Goal: Download file/media

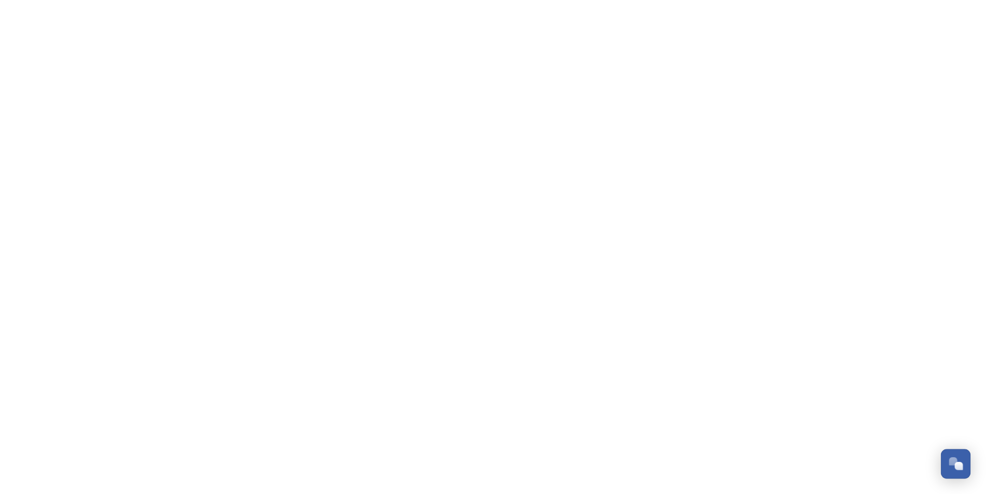
scroll to position [3117, 0]
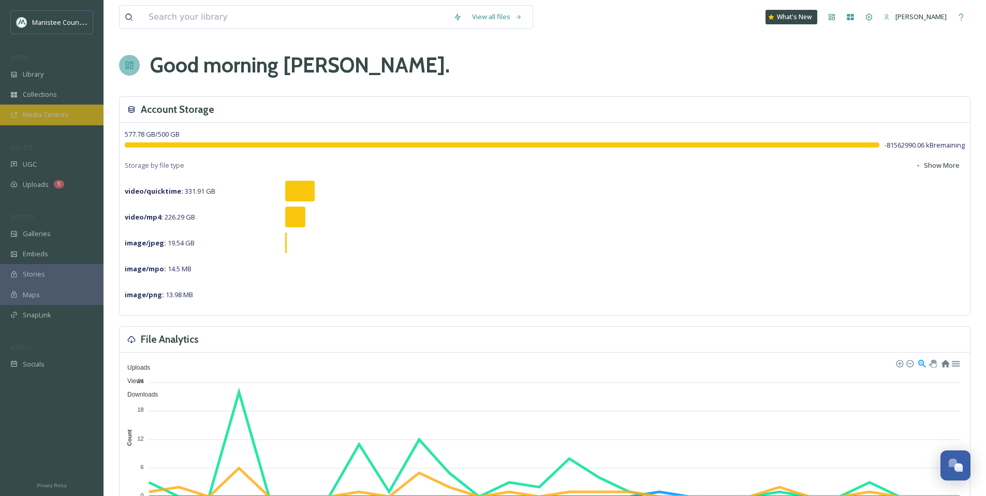
click at [62, 118] on span "Media Centres" at bounding box center [46, 115] width 46 height 10
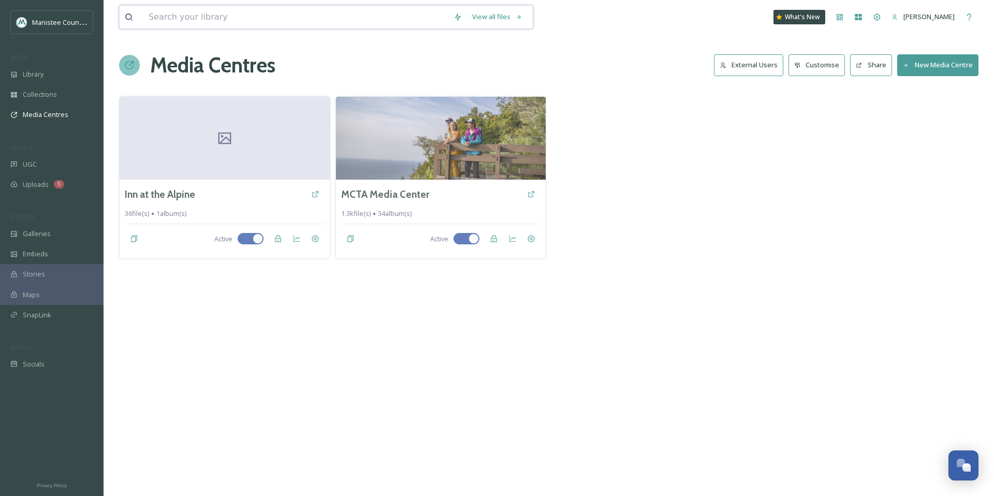
click at [251, 14] on input at bounding box center [295, 17] width 305 height 23
type input "fall"
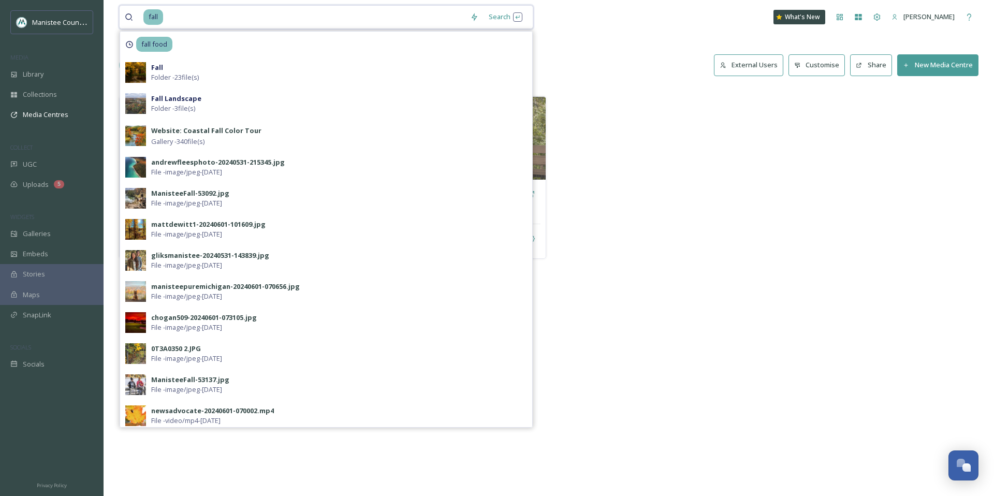
click at [227, 15] on input at bounding box center [314, 17] width 301 height 23
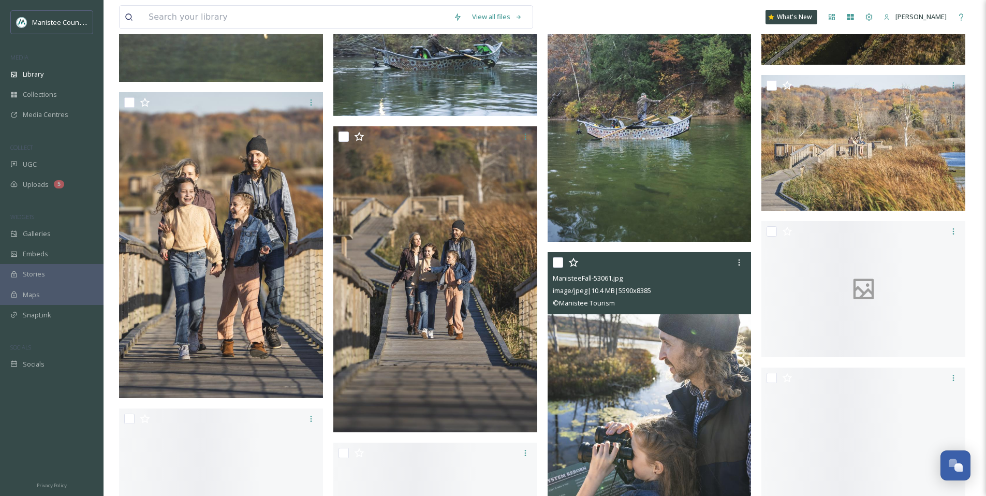
scroll to position [6924, 0]
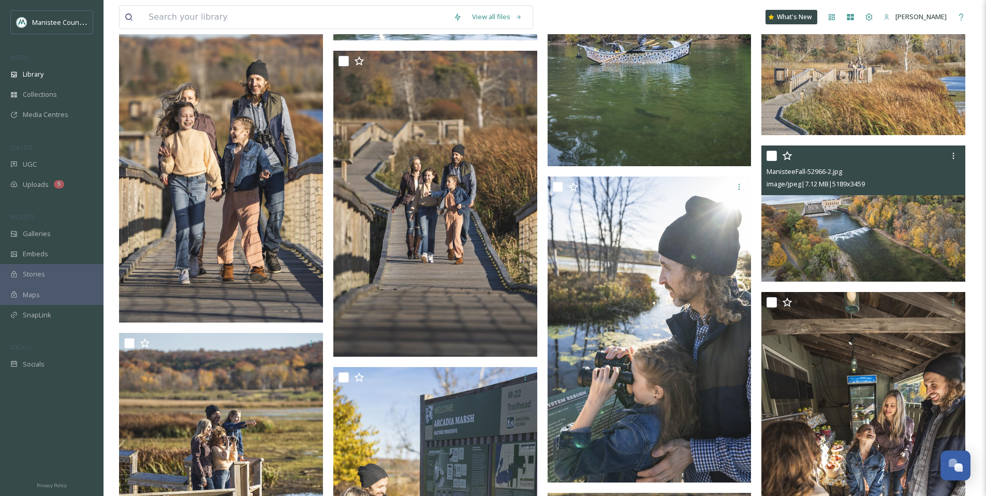
click at [857, 225] on img at bounding box center [864, 214] width 204 height 136
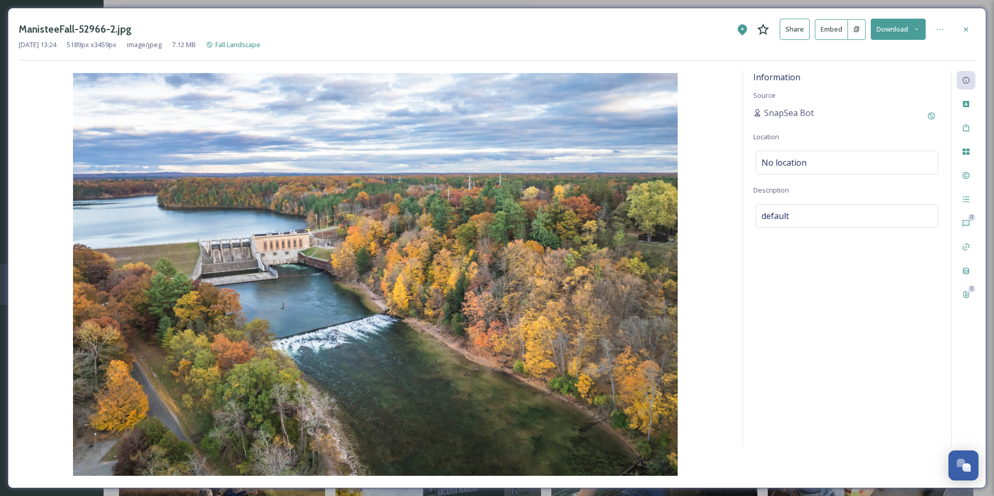
click at [913, 30] on icon at bounding box center [916, 29] width 7 height 7
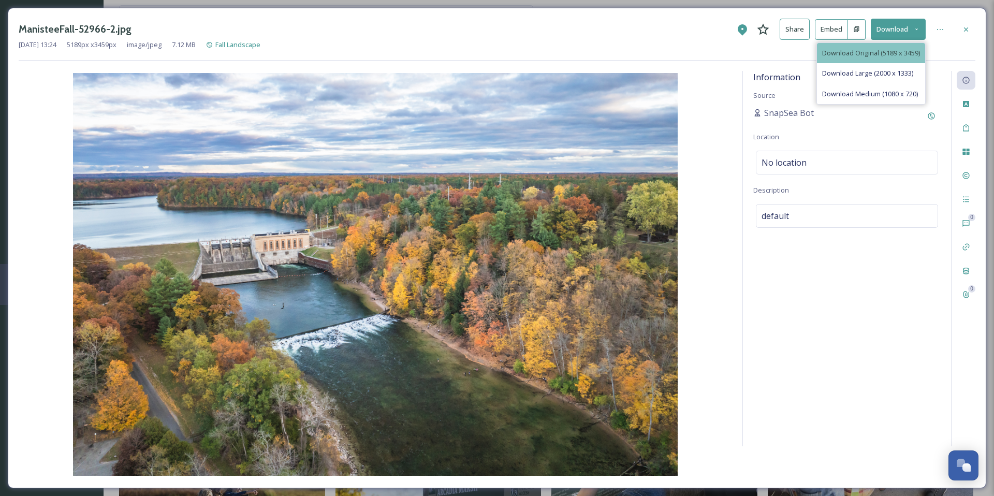
click at [871, 50] on span "Download Original (5189 x 3459)" at bounding box center [871, 53] width 98 height 10
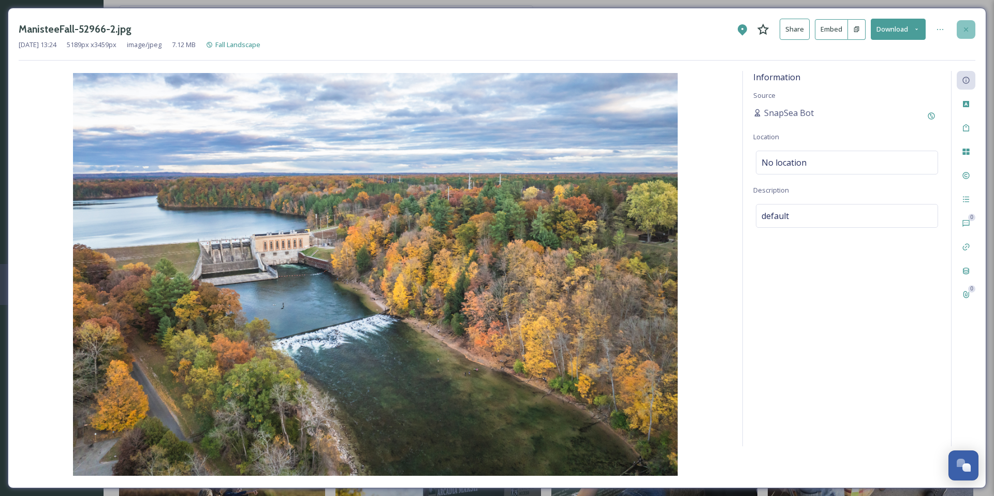
click at [968, 32] on icon at bounding box center [966, 29] width 8 height 8
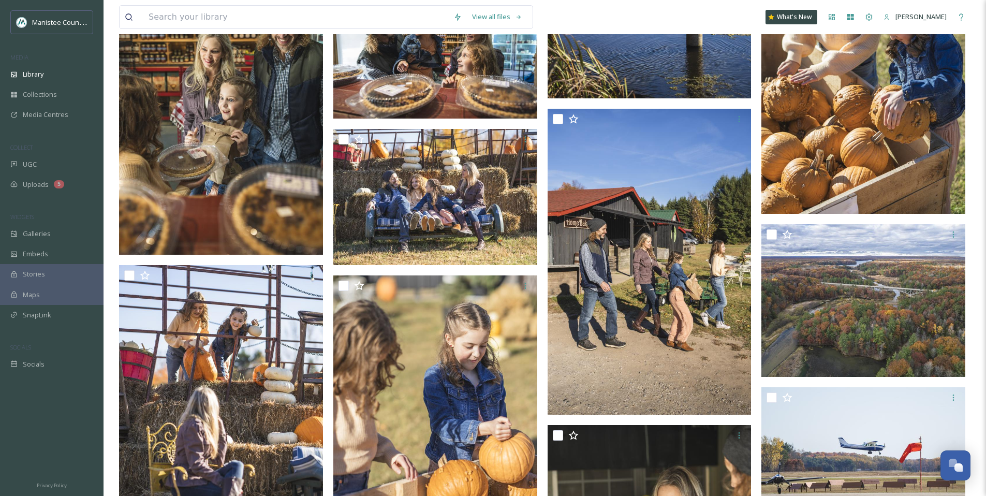
scroll to position [7626, 0]
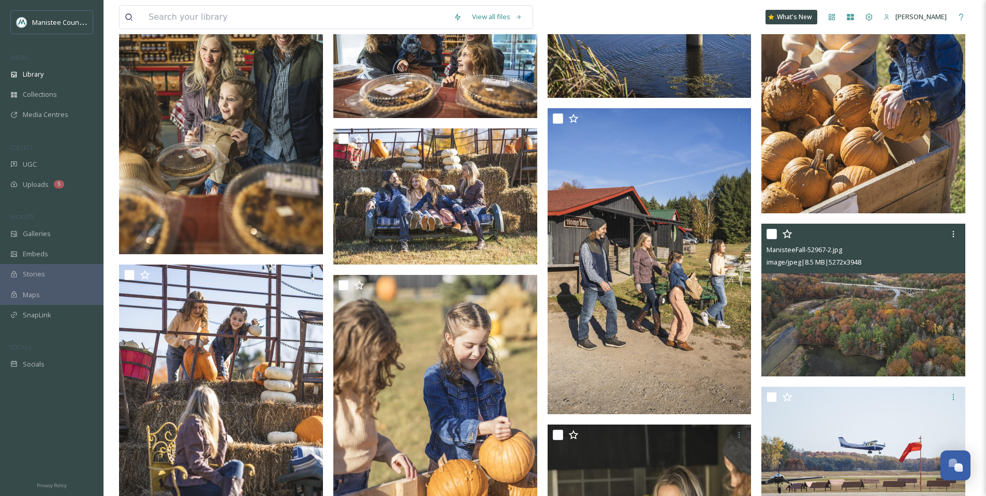
click at [850, 298] on img at bounding box center [864, 300] width 204 height 153
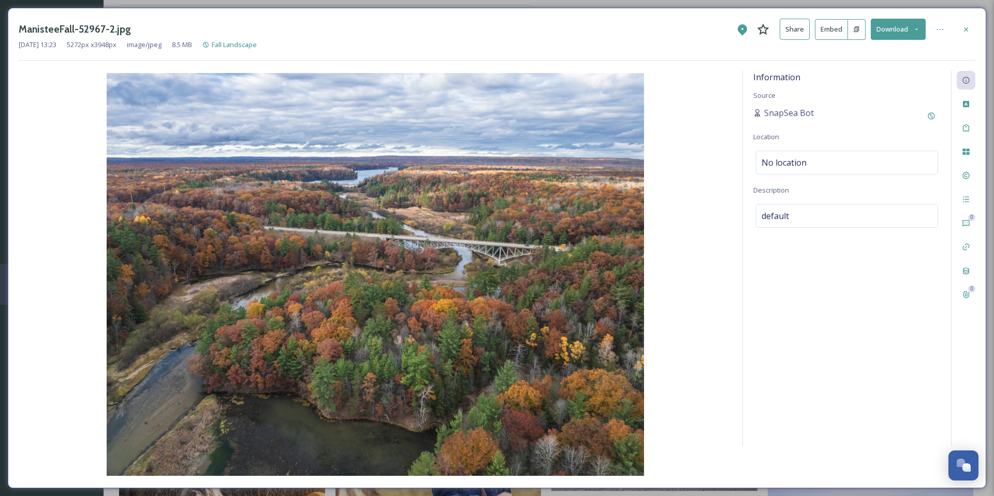
click at [918, 29] on icon at bounding box center [916, 29] width 7 height 7
click at [873, 49] on span "Download Original (5272 x 3948)" at bounding box center [871, 53] width 98 height 10
click at [967, 27] on icon at bounding box center [966, 29] width 8 height 8
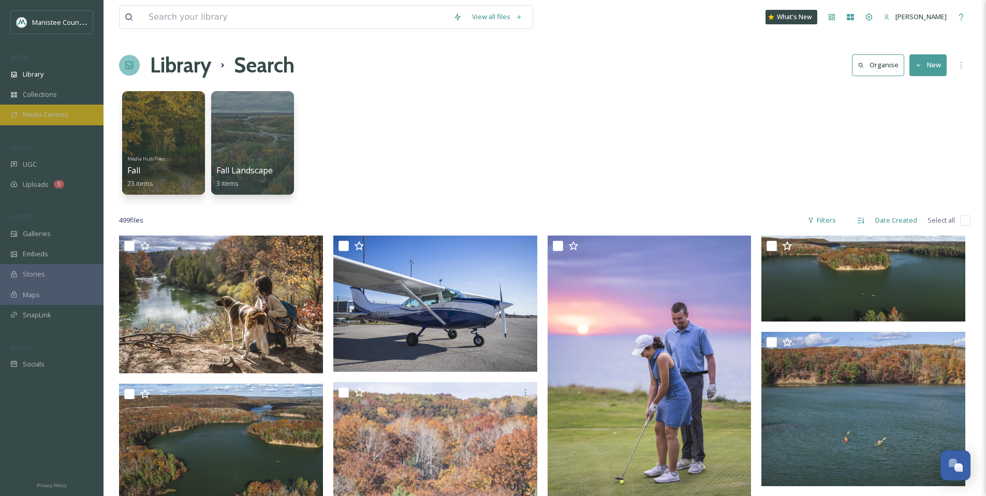
click at [54, 113] on span "Media Centres" at bounding box center [46, 115] width 46 height 10
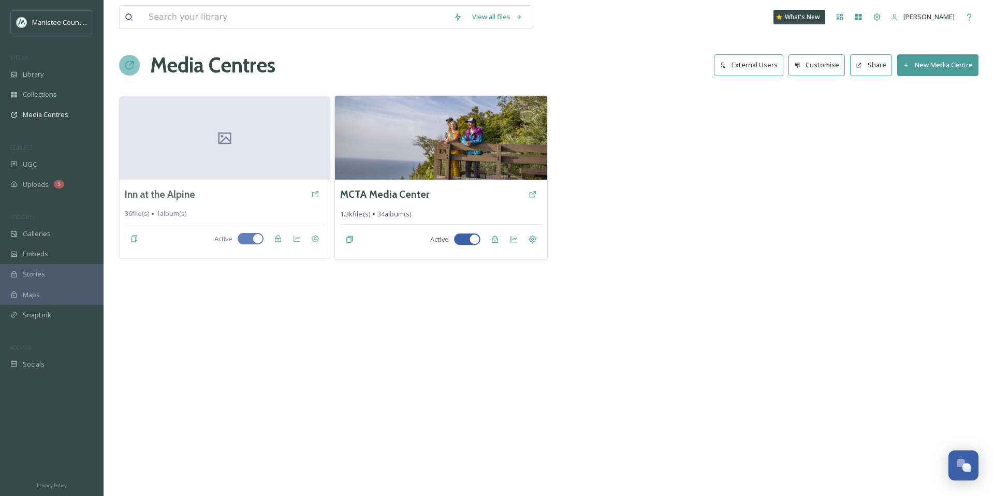
click at [378, 185] on div "MCTA Media Center" at bounding box center [440, 194] width 201 height 19
